Goal: Task Accomplishment & Management: Manage account settings

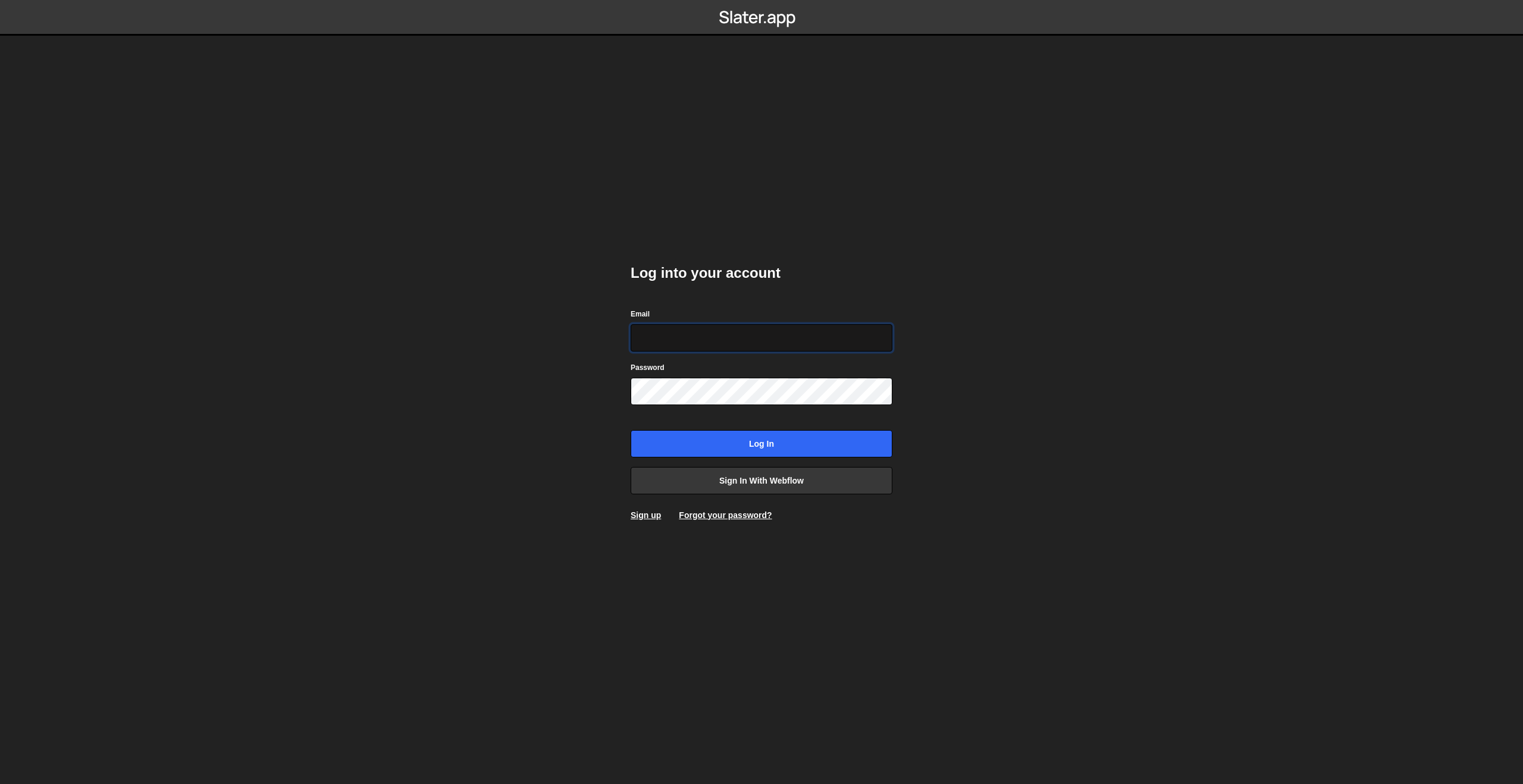
click at [680, 337] on input "Email" at bounding box center [762, 337] width 262 height 28
type input "c"
paste input "[PERSON_NAME][EMAIL_ADDRESS][PERSON_NAME][DOMAIN_NAME]"
type input "[PERSON_NAME][EMAIL_ADDRESS][PERSON_NAME][DOMAIN_NAME]"
click at [743, 406] on form "Email [PERSON_NAME][EMAIL_ADDRESS][PERSON_NAME][DOMAIN_NAME] Password Log in" at bounding box center [762, 382] width 262 height 150
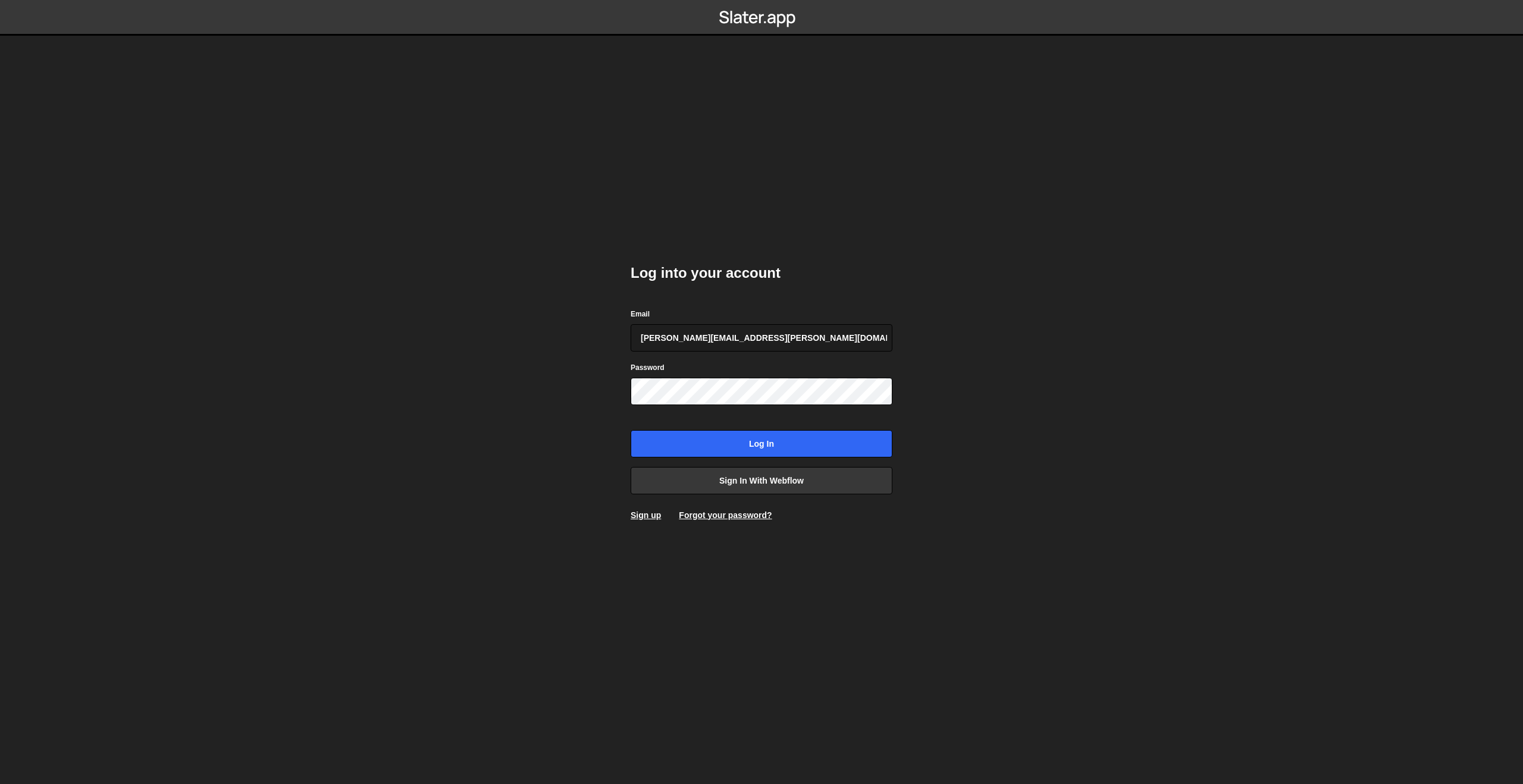
click at [743, 374] on div "Password" at bounding box center [762, 383] width 262 height 44
click at [748, 438] on input "Log in" at bounding box center [762, 443] width 262 height 28
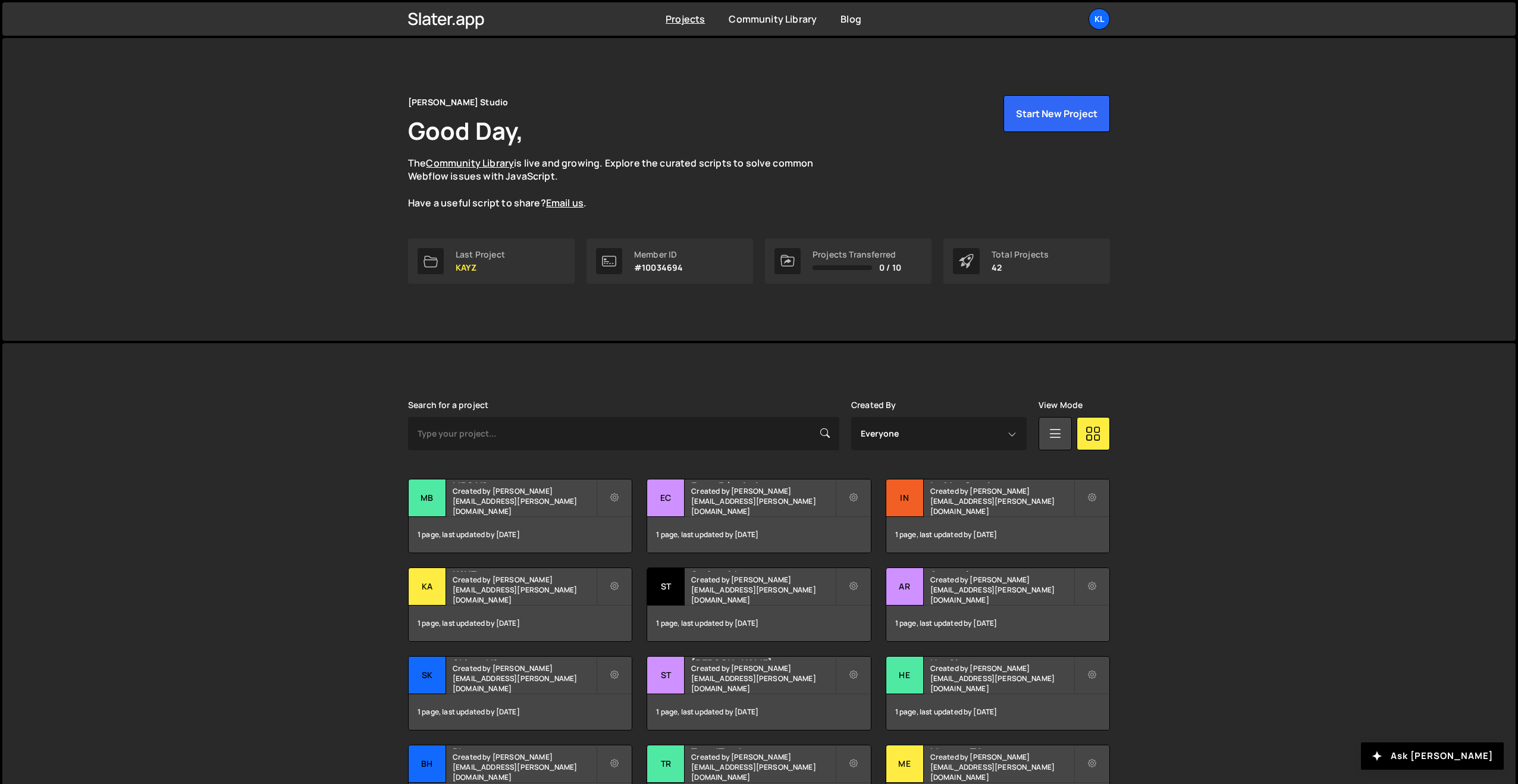
click at [447, 387] on div "[PERSON_NAME] is designed for desktop use. Please use a larger screen to access…" at bounding box center [759, 627] width 737 height 568
click at [1103, 26] on div "Kl" at bounding box center [1099, 19] width 21 height 21
click at [986, 127] on link "Billing" at bounding box center [1035, 131] width 148 height 21
